Goal: Information Seeking & Learning: Learn about a topic

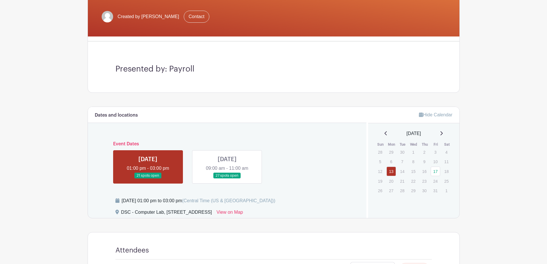
scroll to position [144, 0]
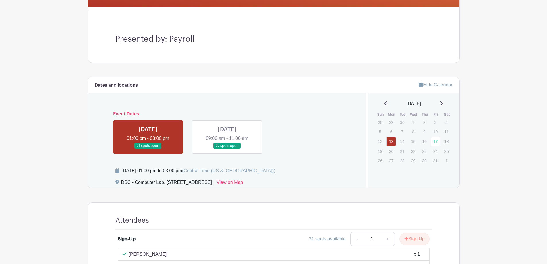
click at [227, 149] on link at bounding box center [227, 149] width 0 height 0
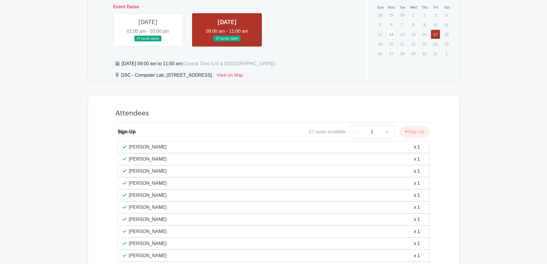
scroll to position [258, 0]
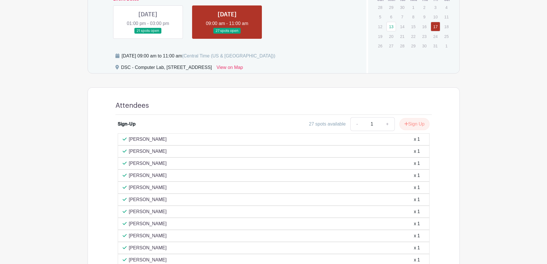
click at [148, 34] on link at bounding box center [148, 34] width 0 height 0
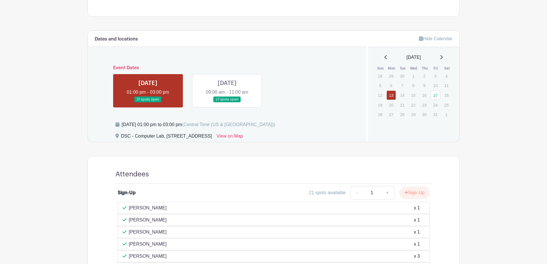
scroll to position [184, 0]
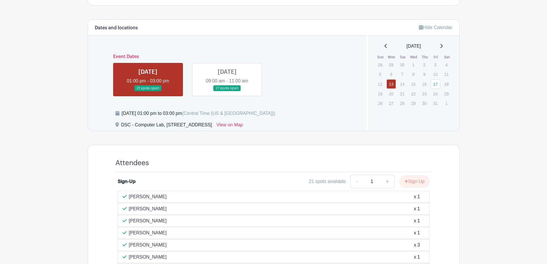
scroll to position [258, 0]
